Goal: Task Accomplishment & Management: Complete application form

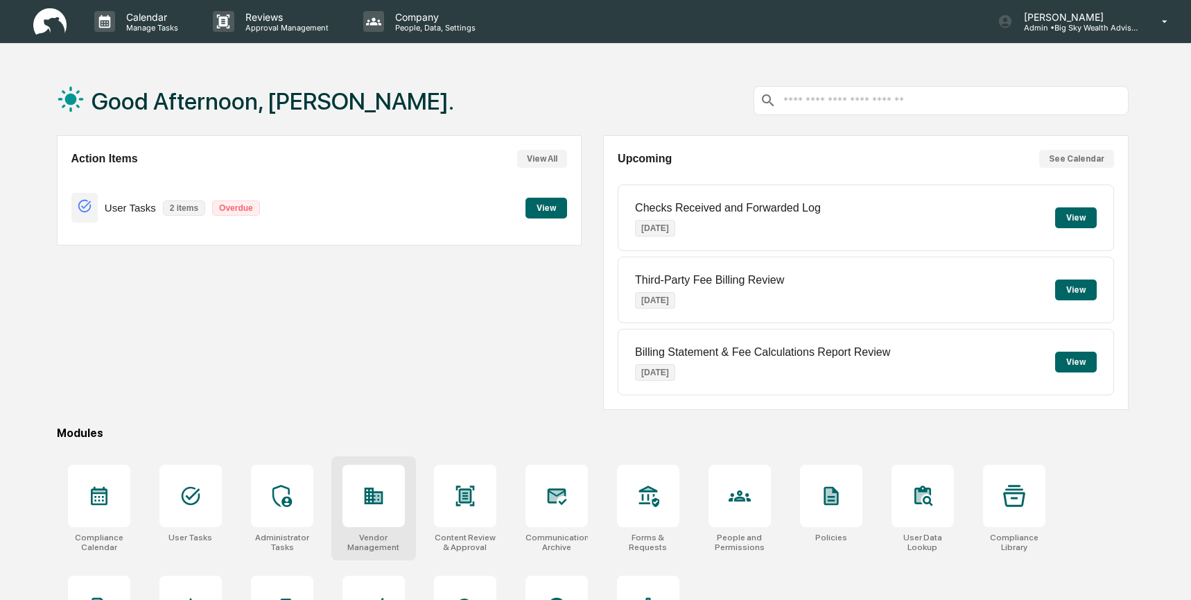
click at [389, 495] on div at bounding box center [373, 495] width 62 height 62
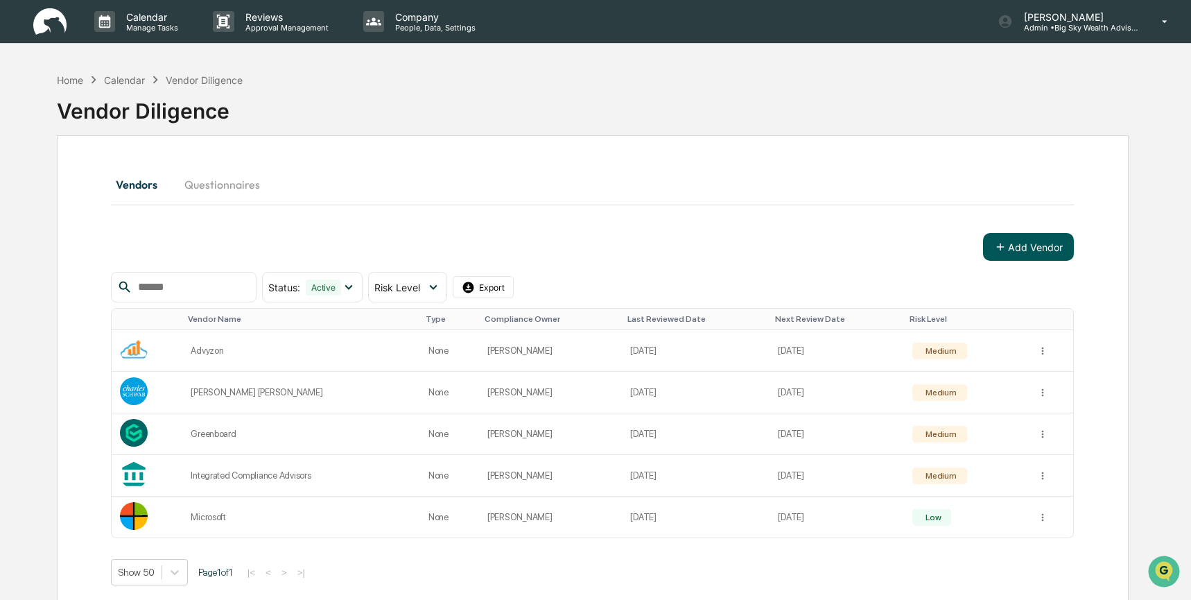
click at [1031, 249] on button "Add Vendor" at bounding box center [1028, 247] width 91 height 28
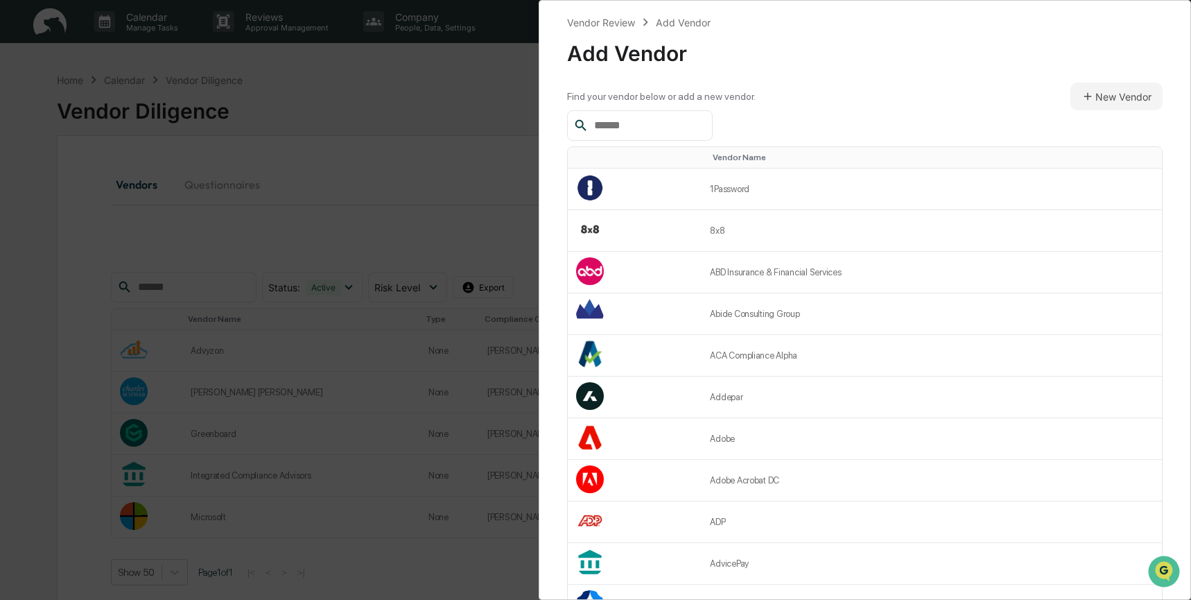
click at [691, 121] on input "text" at bounding box center [648, 125] width 118 height 18
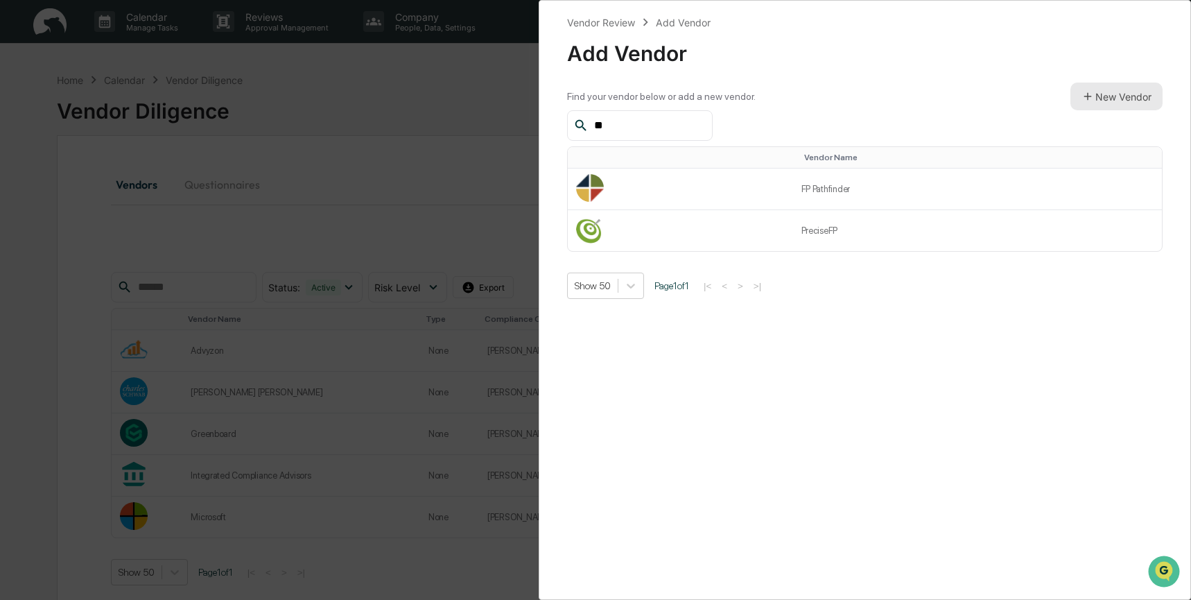
type input "**"
click at [1102, 98] on button "New Vendor" at bounding box center [1116, 96] width 92 height 28
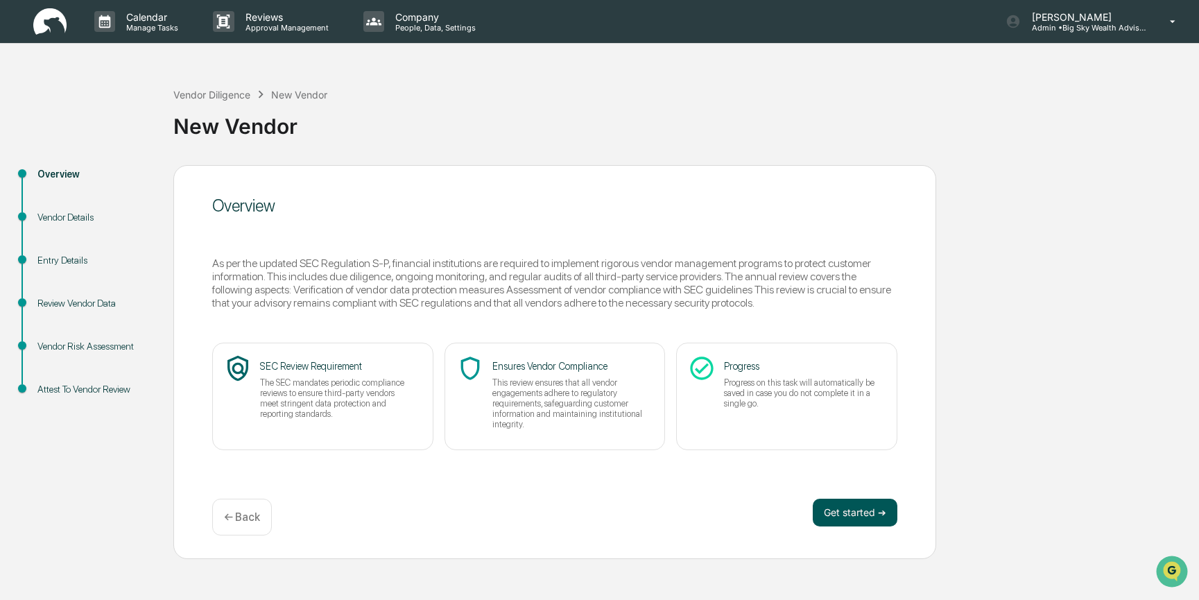
click at [837, 519] on button "Get started ➔" at bounding box center [854, 512] width 85 height 28
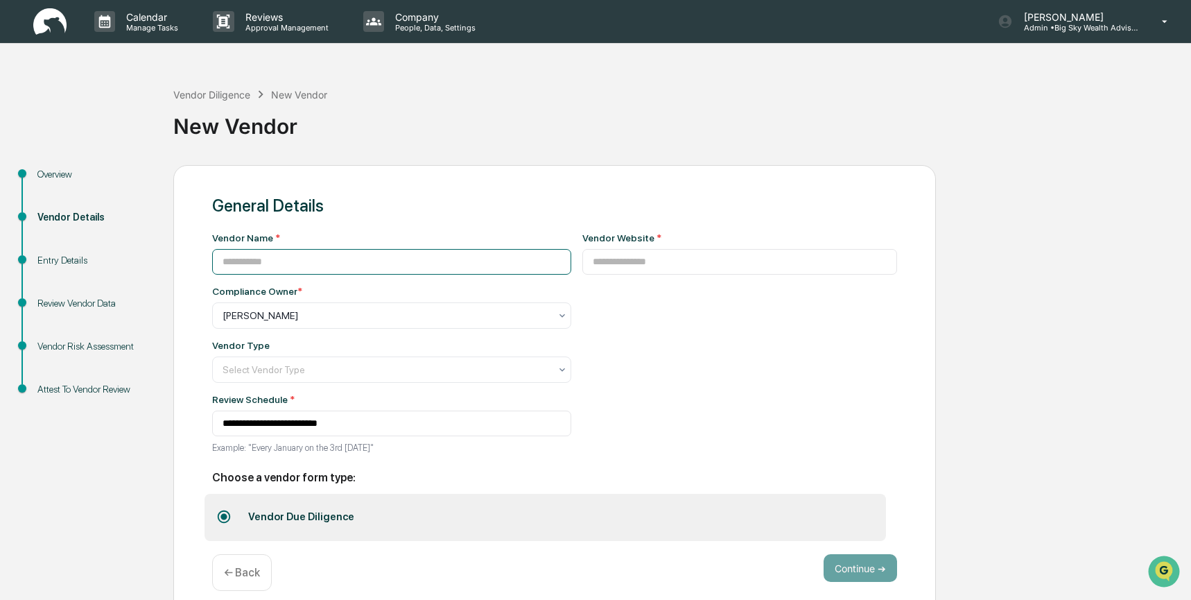
click at [439, 251] on input at bounding box center [391, 262] width 359 height 26
type input "********"
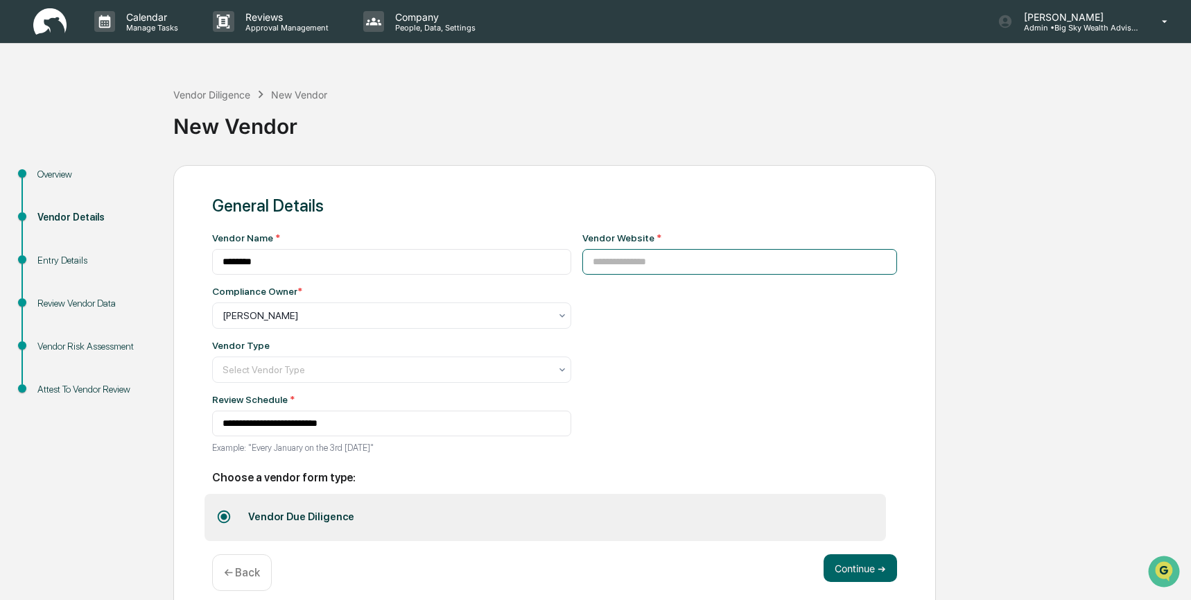
click at [858, 265] on input at bounding box center [739, 262] width 315 height 26
type input "**********"
click at [568, 374] on icon at bounding box center [562, 369] width 11 height 11
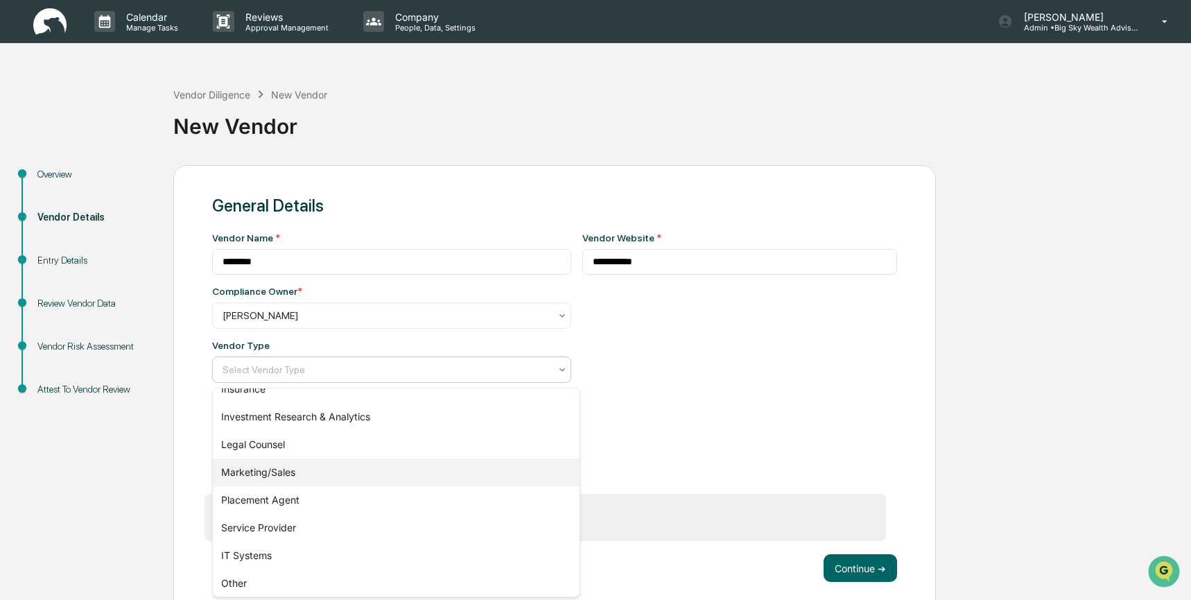
scroll to position [158, 0]
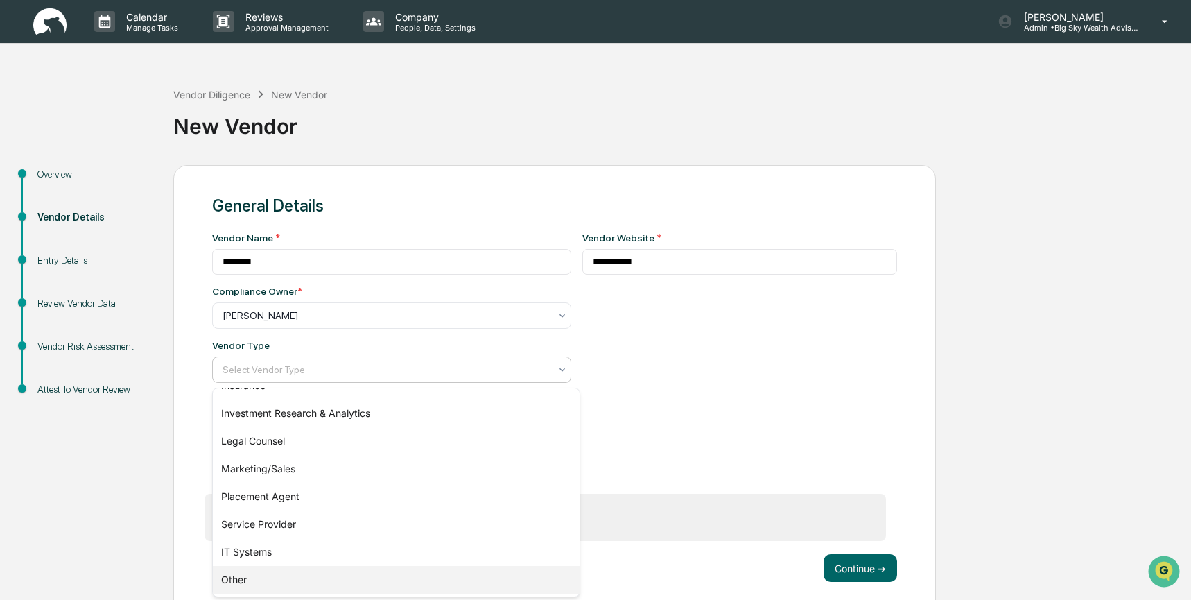
click at [498, 586] on div "Other" at bounding box center [396, 580] width 367 height 28
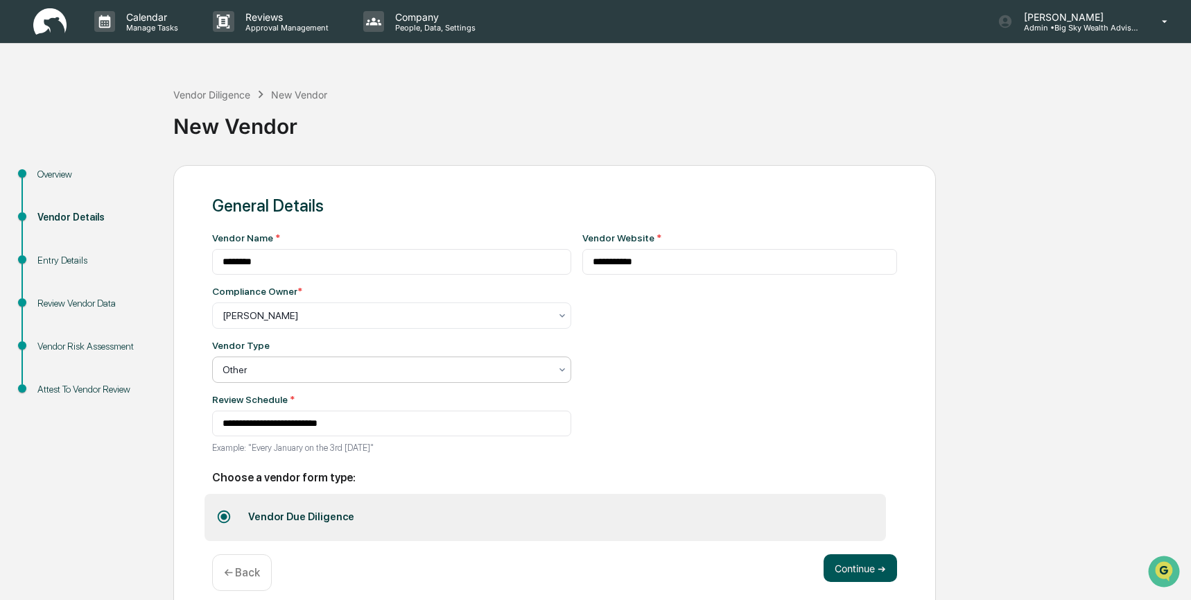
click at [846, 568] on button "Continue ➔" at bounding box center [860, 568] width 73 height 28
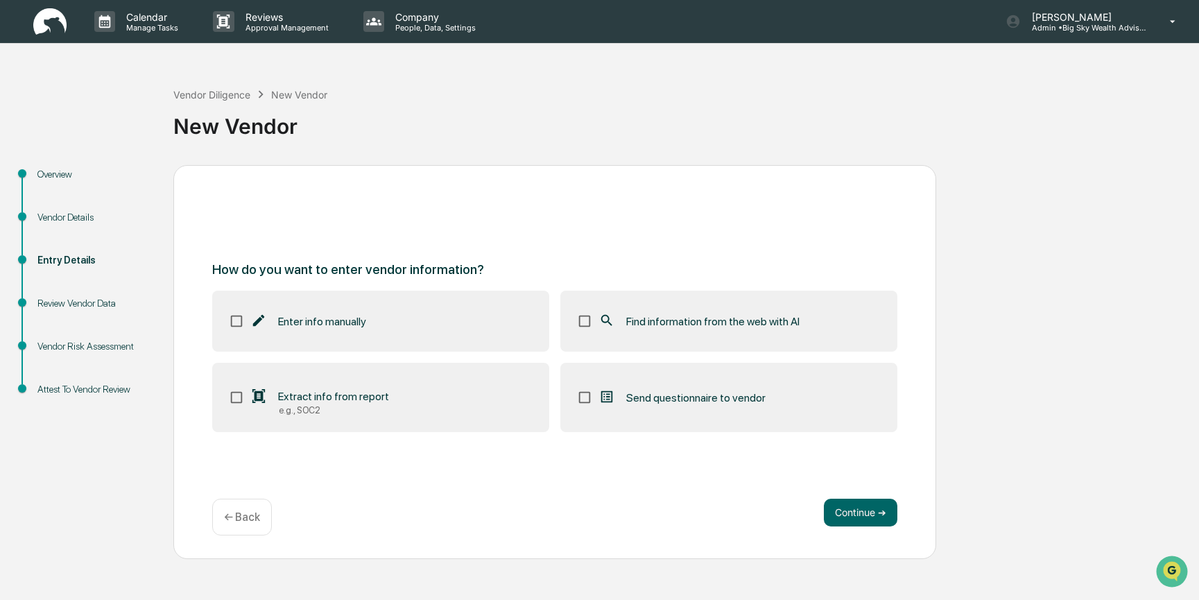
click at [767, 317] on span "Find information from the web with AI" at bounding box center [712, 321] width 173 height 13
click at [871, 513] on button "Continue ➔" at bounding box center [860, 512] width 73 height 28
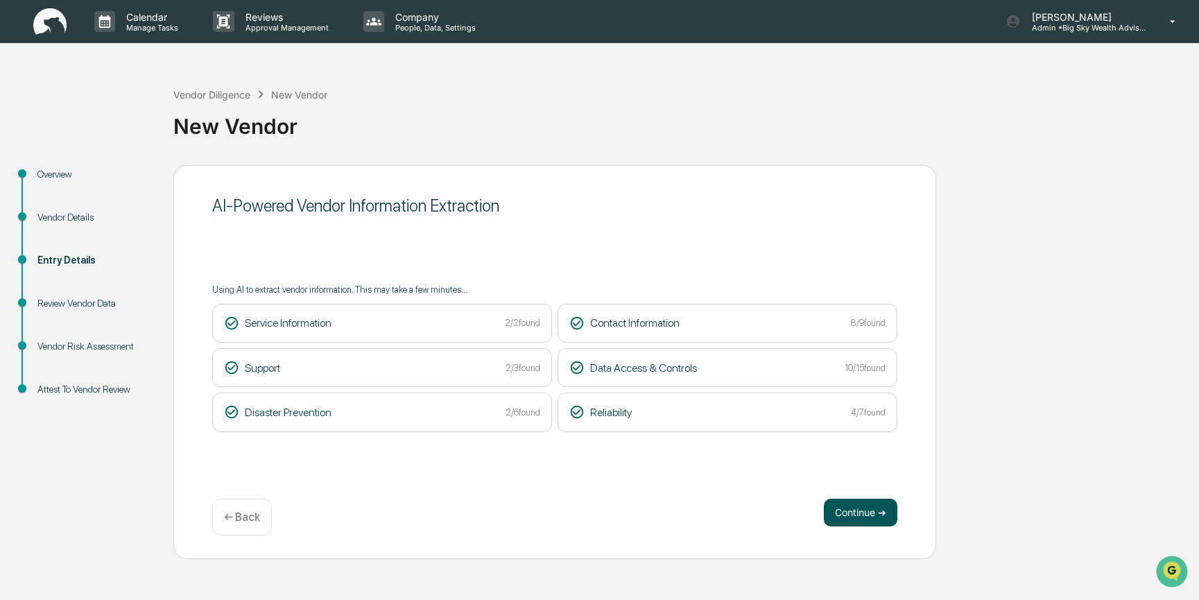
click at [863, 513] on button "Continue ➔" at bounding box center [860, 512] width 73 height 28
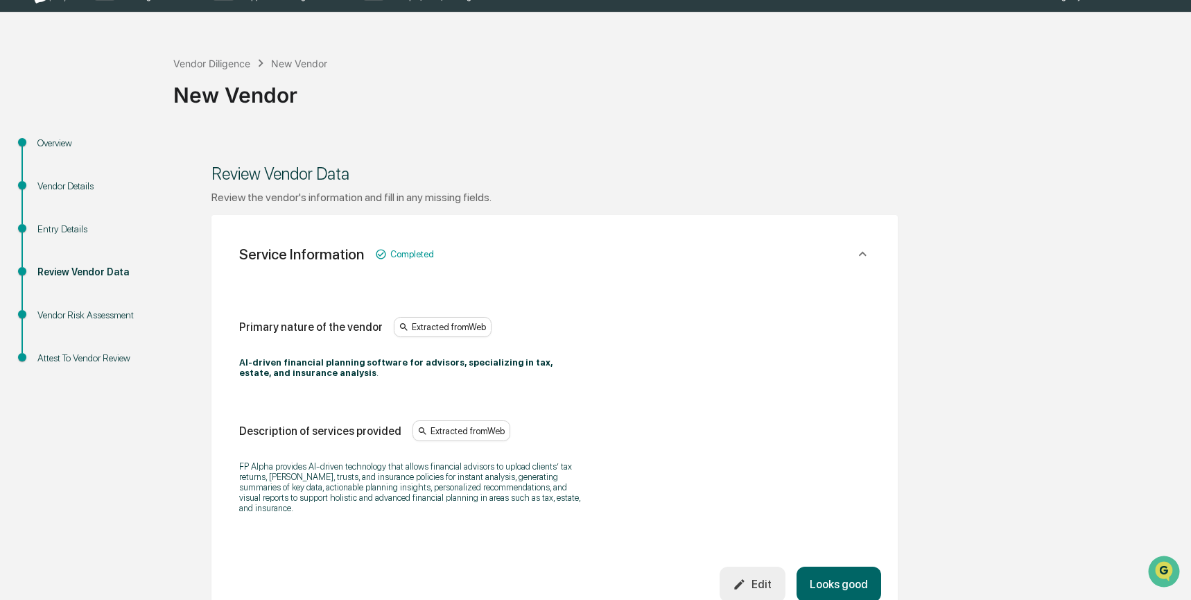
scroll to position [398, 0]
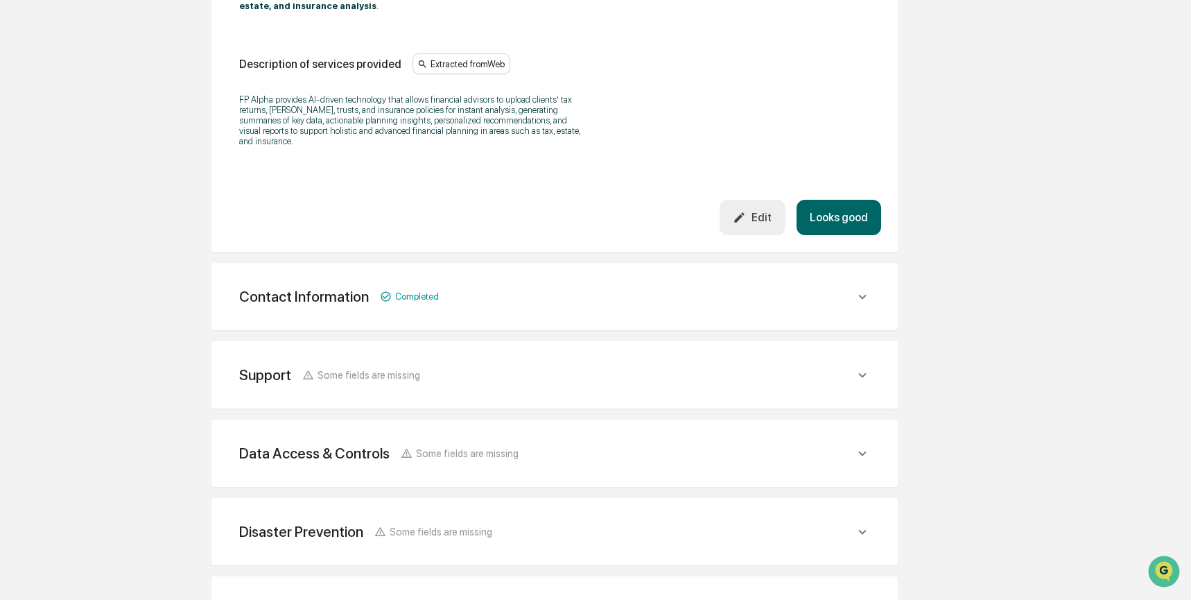
click at [857, 218] on button "Looks good" at bounding box center [838, 217] width 85 height 35
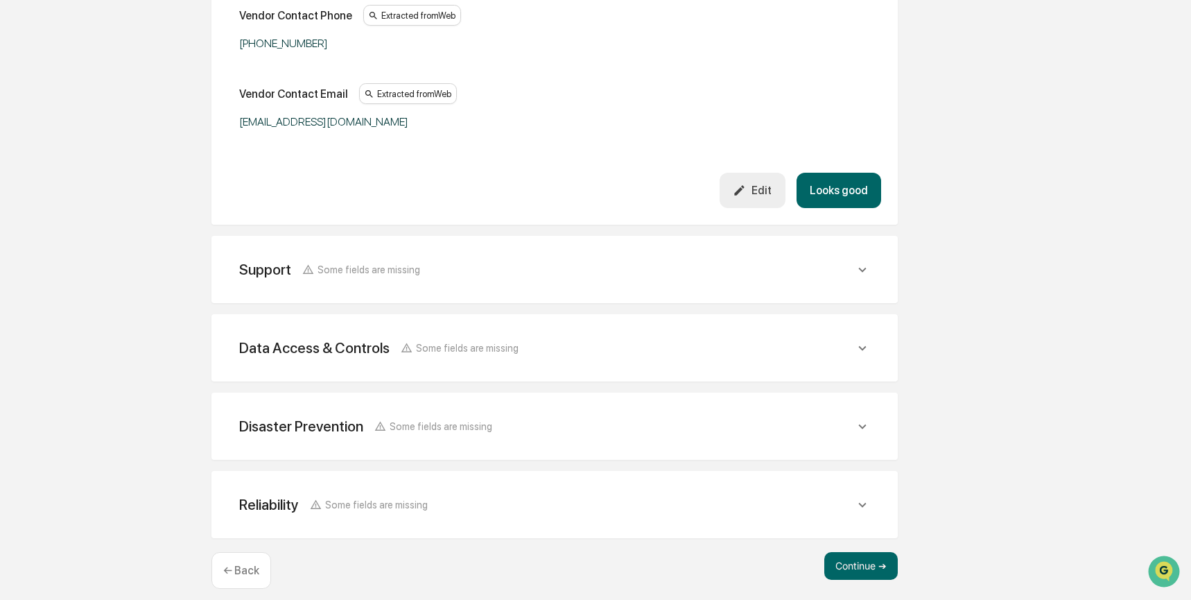
scroll to position [572, 0]
click at [860, 565] on button "Continue ➔" at bounding box center [860, 564] width 73 height 28
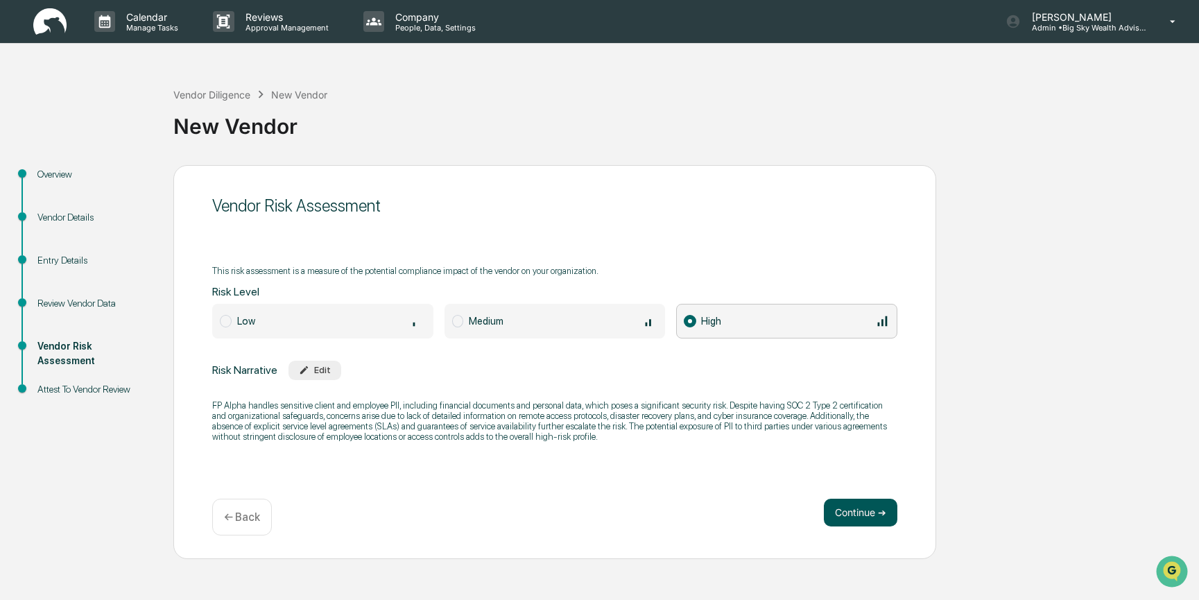
click at [863, 516] on button "Continue ➔" at bounding box center [860, 512] width 73 height 28
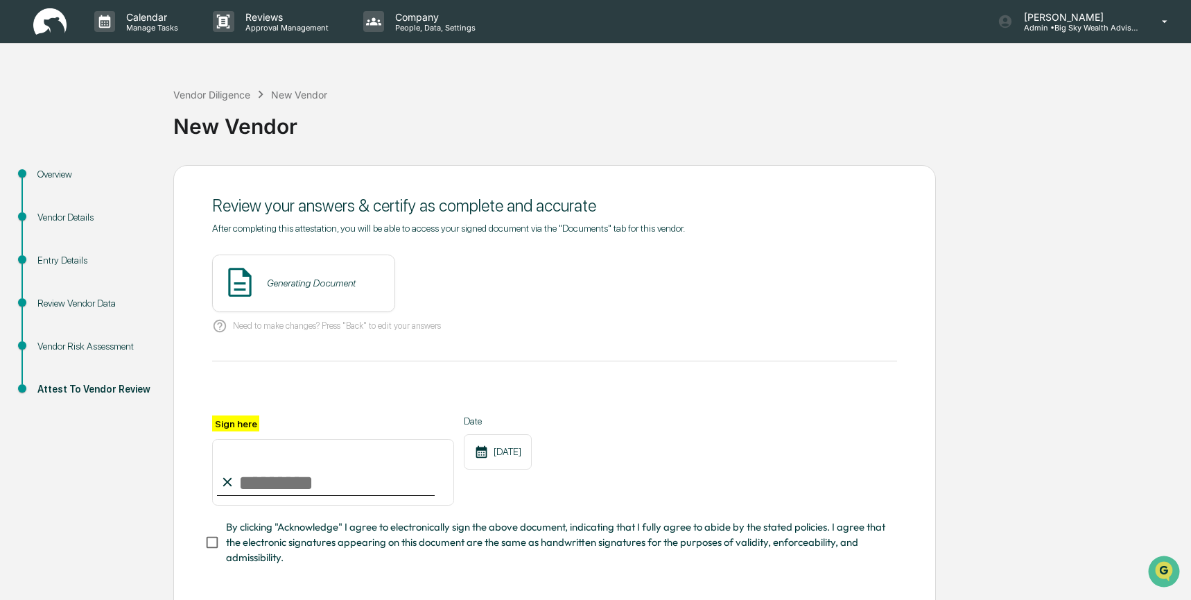
click at [355, 468] on input "Sign here" at bounding box center [333, 472] width 242 height 67
type input "**********"
click at [282, 533] on span "By clicking "Acknowledge" I agree to electronically sign the above document, in…" at bounding box center [556, 542] width 660 height 46
click at [453, 285] on button "View" at bounding box center [462, 283] width 36 height 22
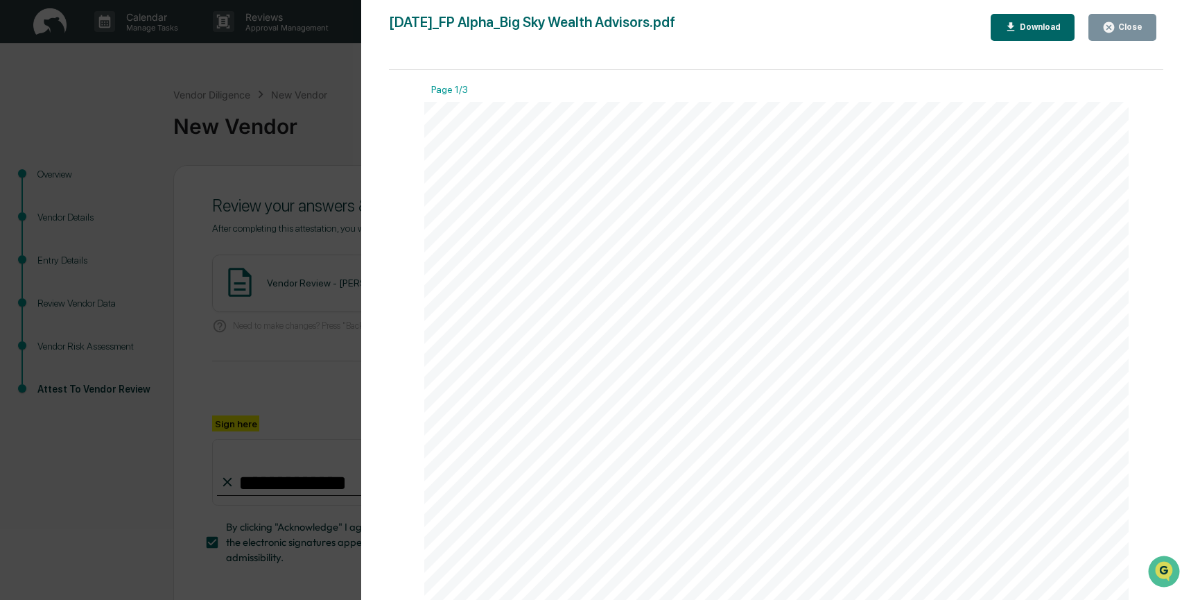
click at [1120, 27] on div "Close" at bounding box center [1128, 27] width 27 height 10
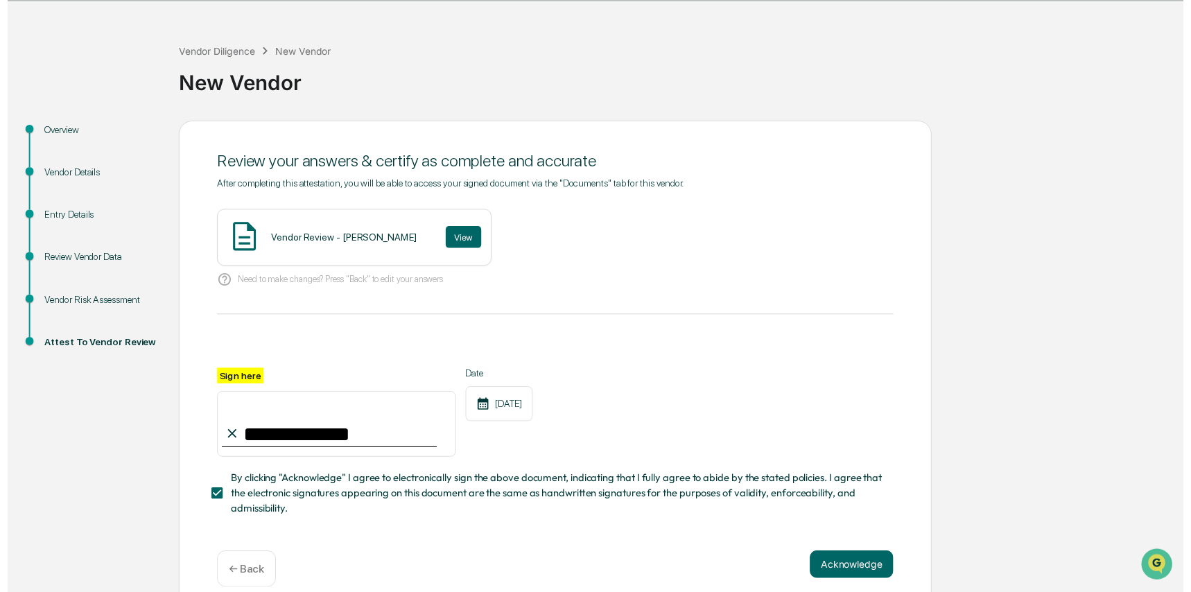
scroll to position [60, 0]
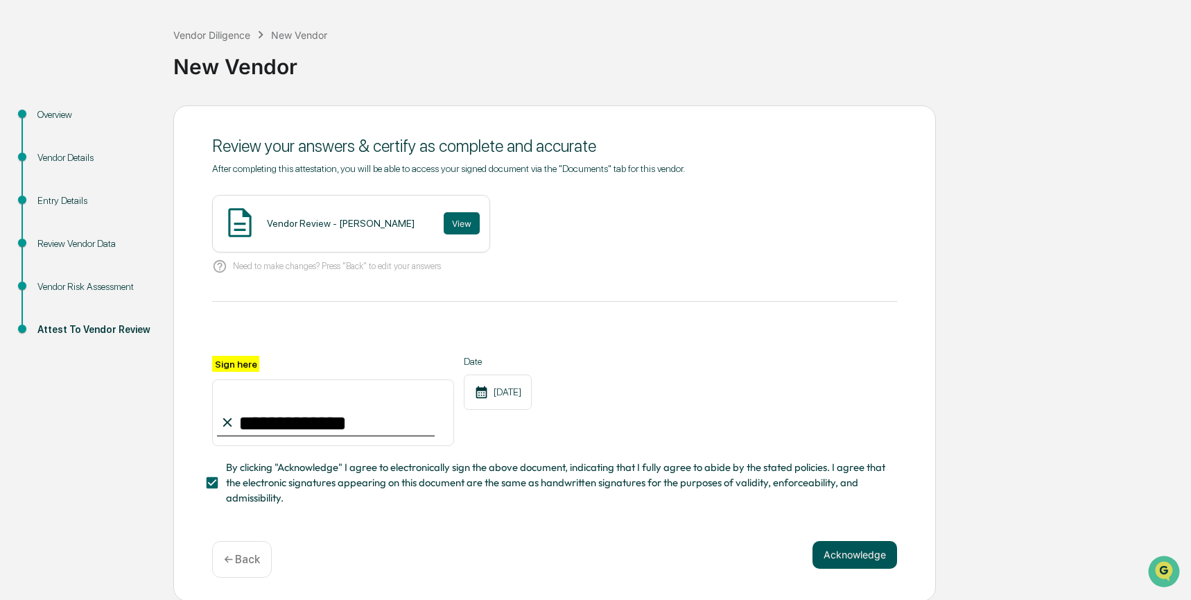
click at [842, 560] on button "Acknowledge" at bounding box center [854, 555] width 85 height 28
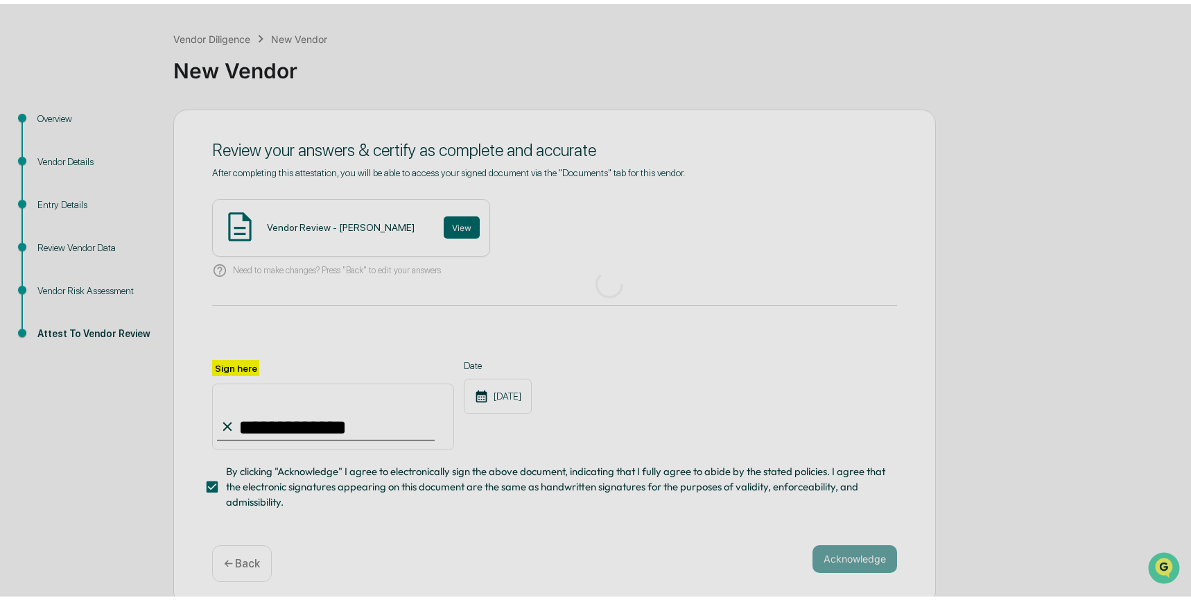
scroll to position [0, 0]
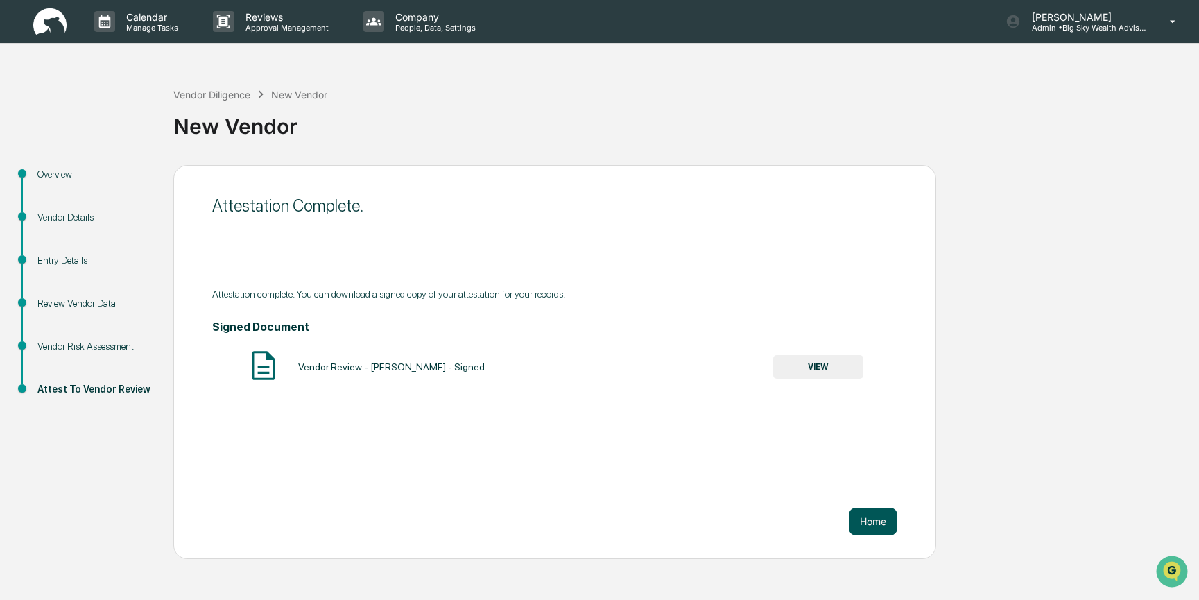
click at [874, 523] on button "Home" at bounding box center [872, 521] width 49 height 28
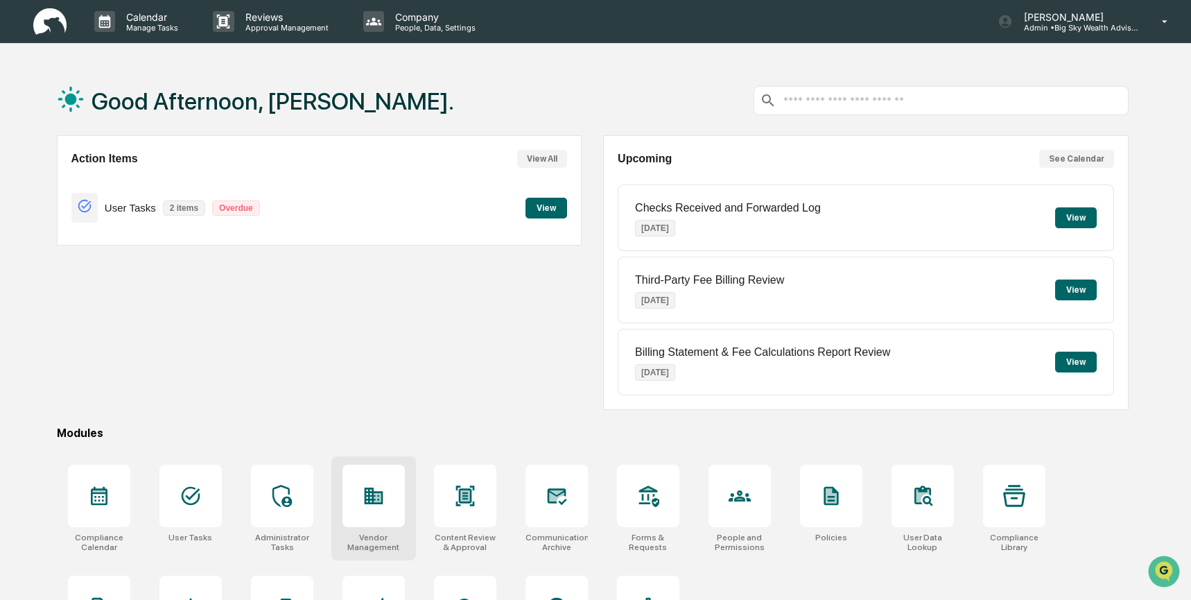
click at [391, 475] on div at bounding box center [373, 495] width 62 height 62
